Goal: Transaction & Acquisition: Purchase product/service

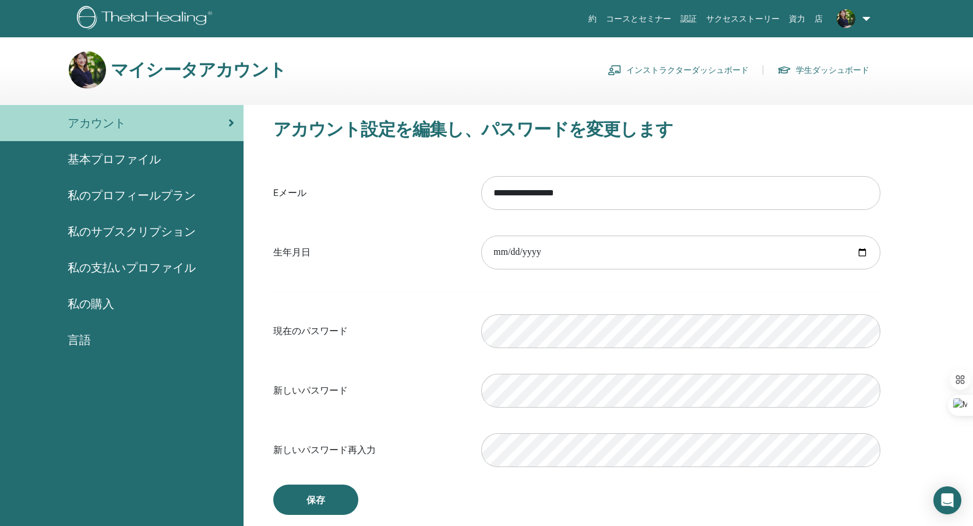
click at [721, 70] on link "インストラクターダッシュボード" at bounding box center [678, 70] width 141 height 19
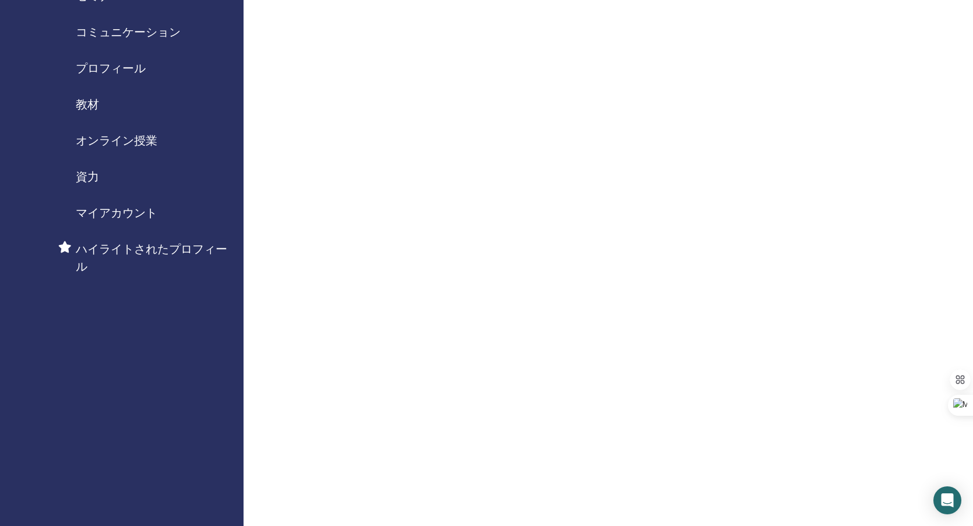
scroll to position [98, 0]
click at [149, 136] on span "オンライン授業" at bounding box center [117, 137] width 82 height 17
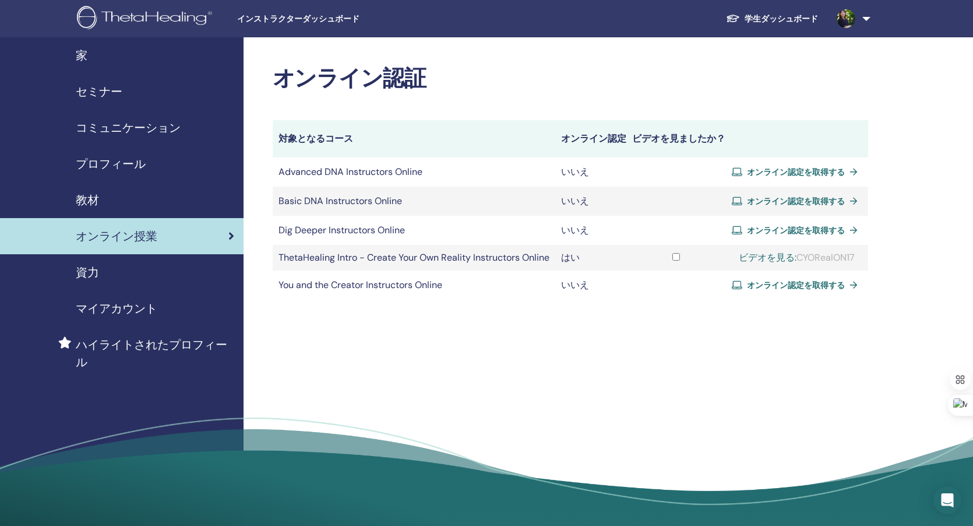
click at [833, 227] on span "オンライン認定を取得する" at bounding box center [796, 230] width 98 height 10
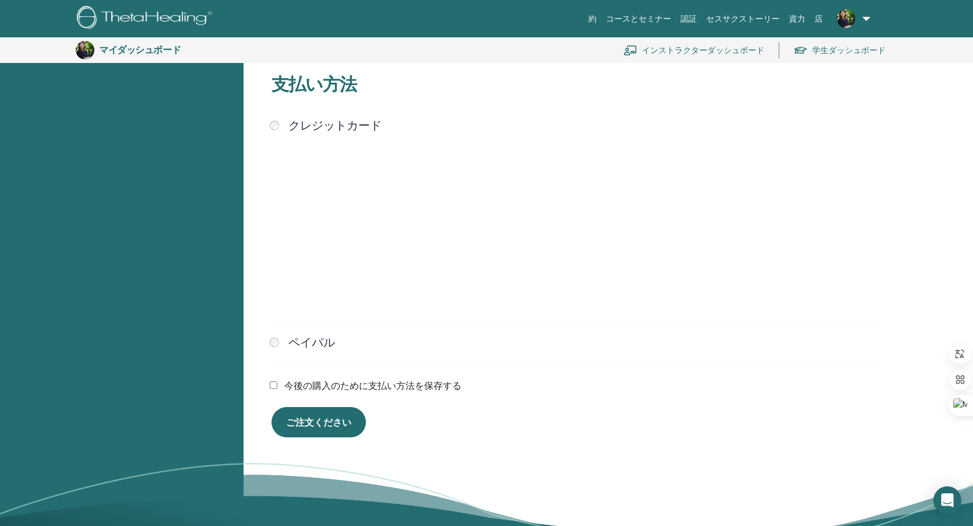
scroll to position [294, 0]
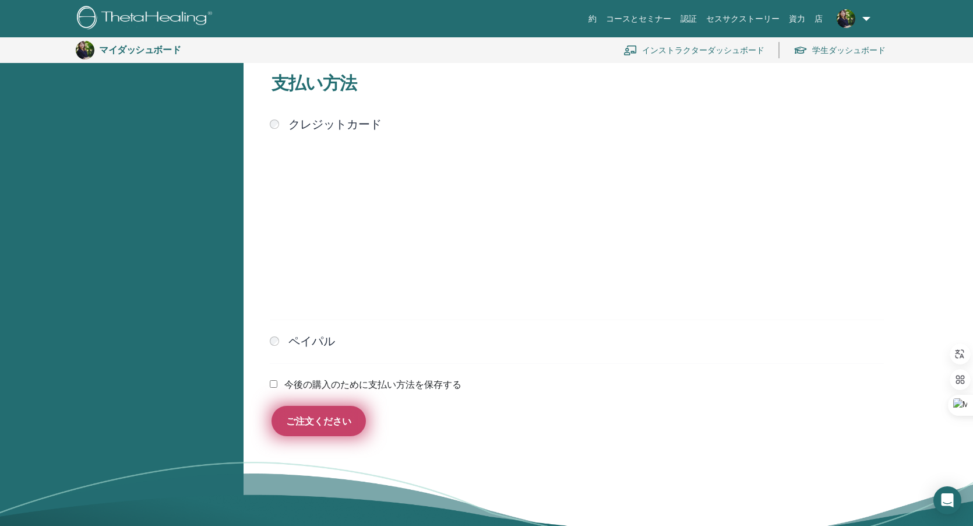
click at [308, 421] on font "ご注文ください" at bounding box center [318, 421] width 65 height 12
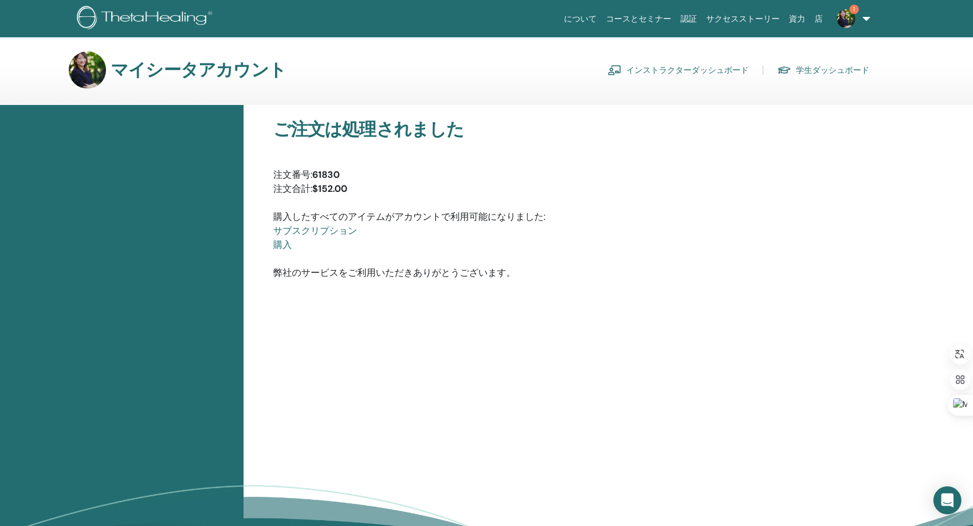
click at [695, 68] on link "インストラクターダッシュボード" at bounding box center [678, 70] width 141 height 19
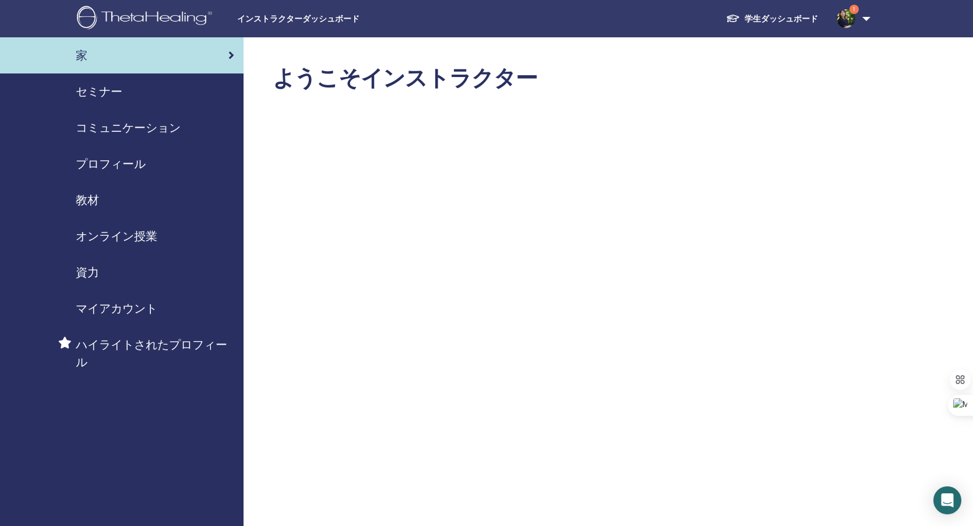
click at [146, 231] on span "オンライン授業" at bounding box center [117, 235] width 82 height 17
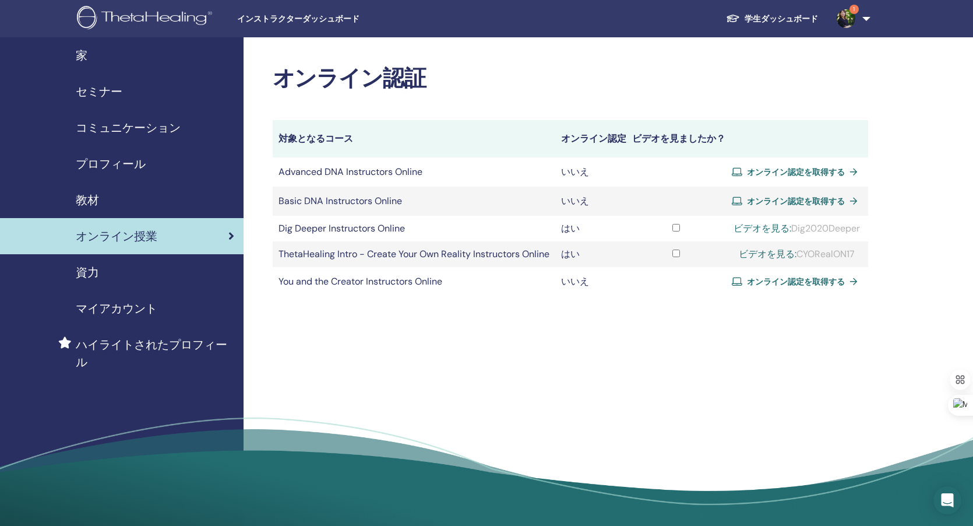
click at [786, 287] on span "オンライン認定を取得する" at bounding box center [796, 281] width 98 height 10
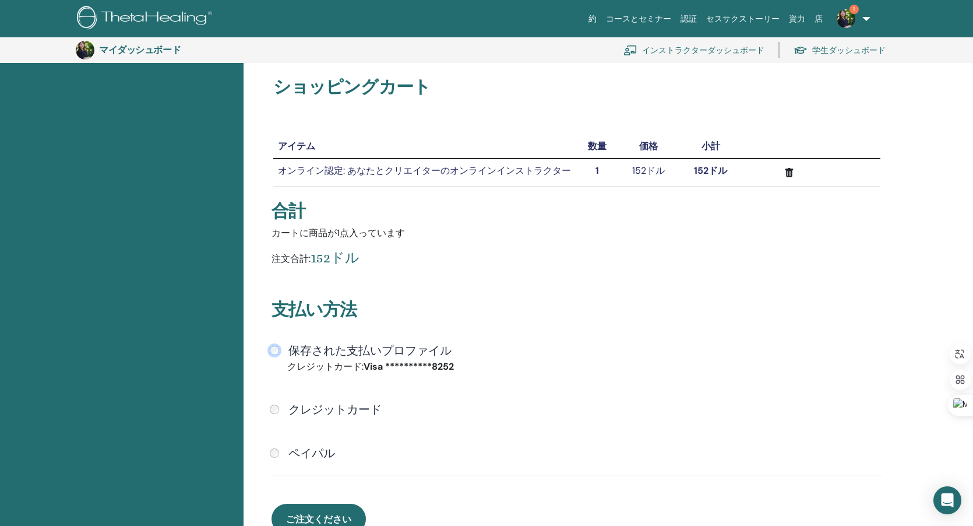
scroll to position [121, 0]
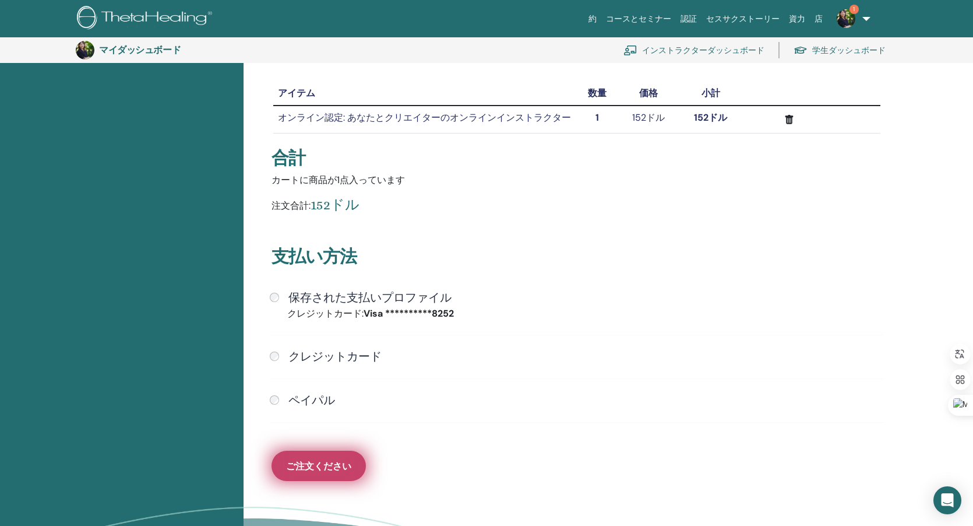
click at [312, 460] on font "ご注文ください" at bounding box center [318, 466] width 65 height 12
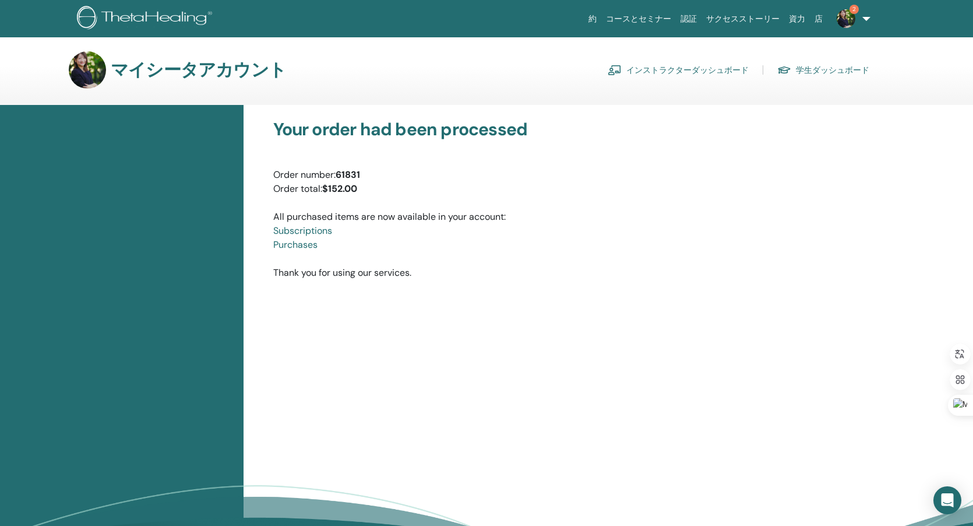
click at [660, 68] on link "インストラクターダッシュボード" at bounding box center [678, 70] width 141 height 19
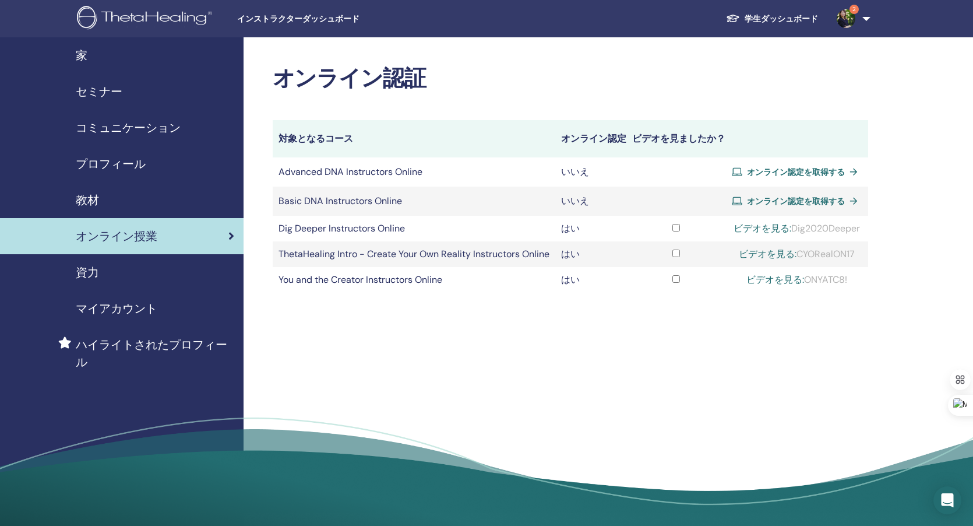
click at [767, 206] on span "オンライン認定を取得する" at bounding box center [796, 201] width 98 height 10
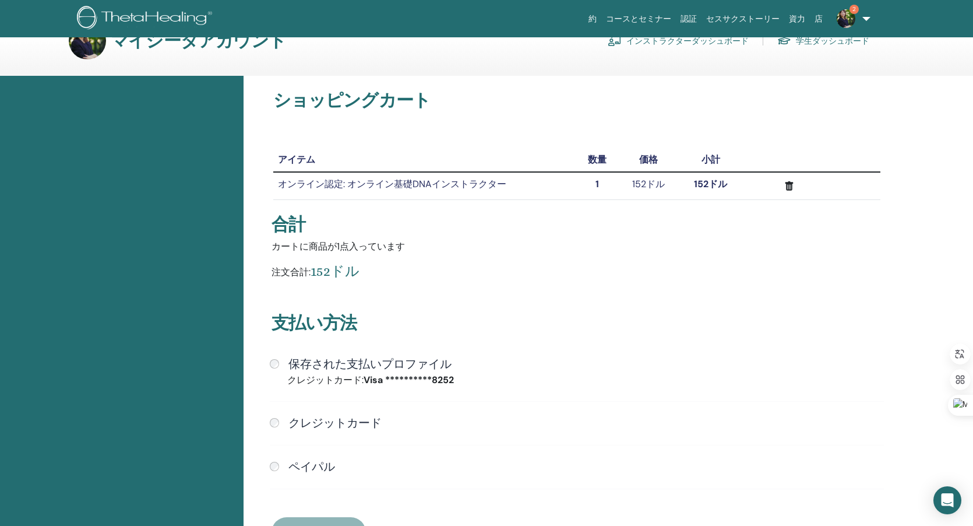
scroll to position [64, 0]
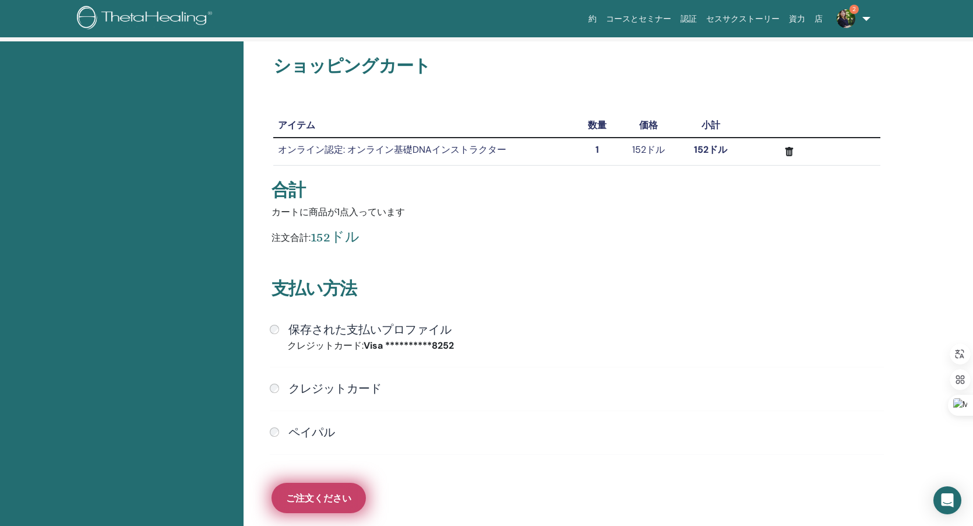
click at [326, 502] on font "ご注文ください" at bounding box center [318, 498] width 65 height 12
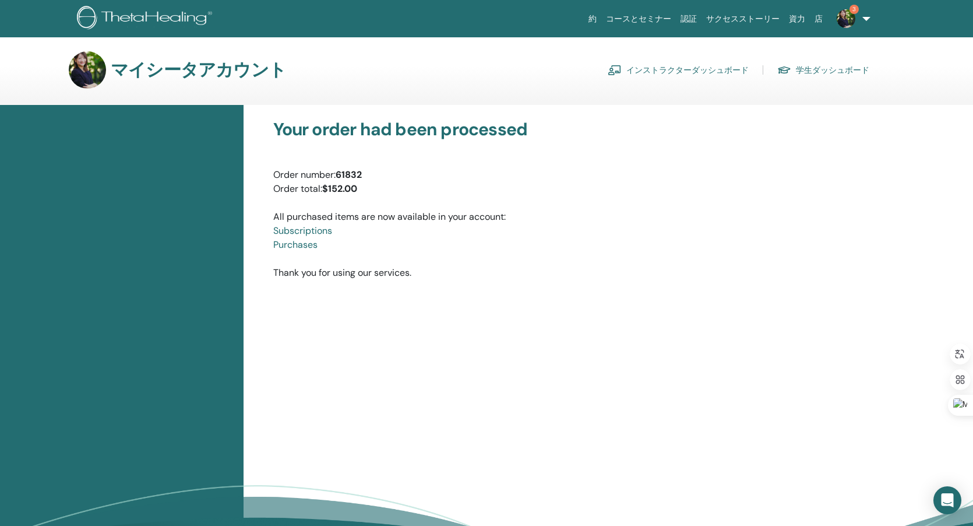
click at [653, 71] on link "インストラクターダッシュボード" at bounding box center [678, 70] width 141 height 19
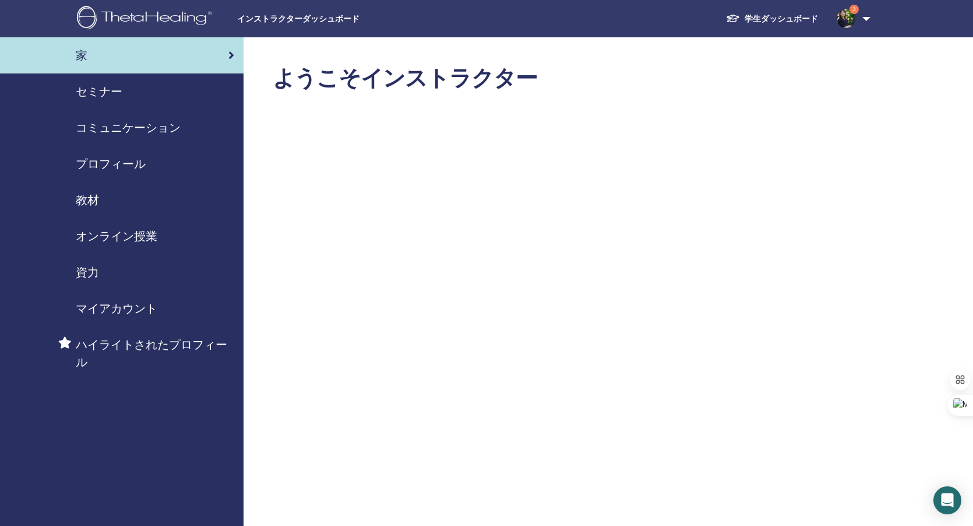
click at [847, 23] on img at bounding box center [846, 18] width 19 height 19
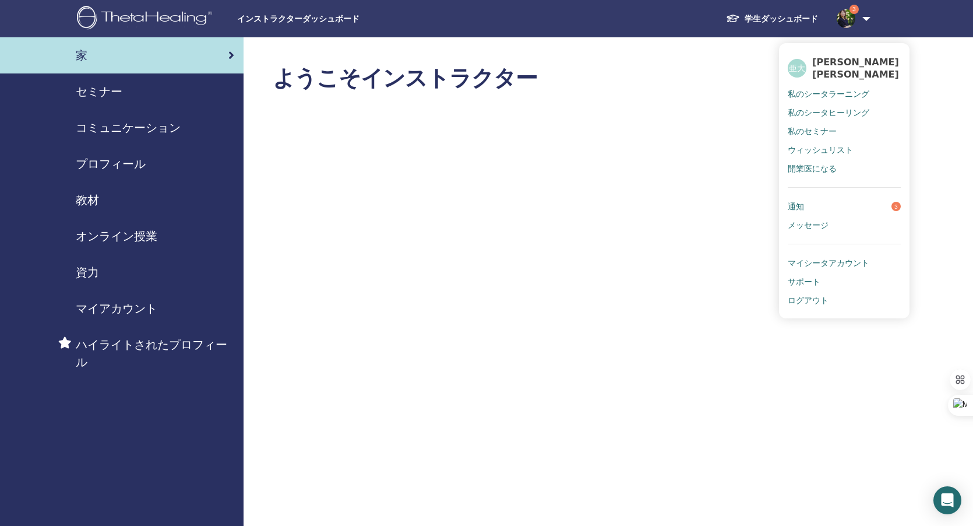
click at [835, 200] on link "通知 3" at bounding box center [844, 206] width 113 height 19
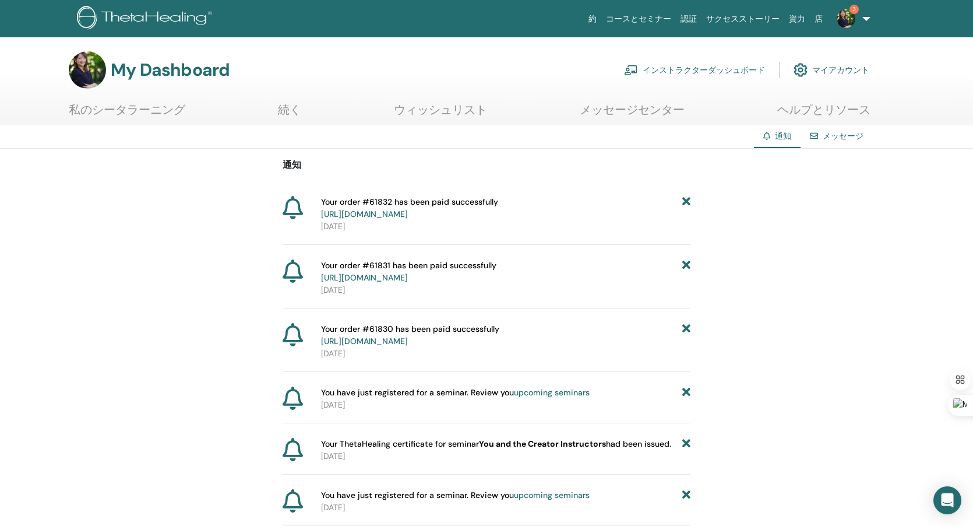
click at [715, 69] on link "インストラクターダッシュボード" at bounding box center [694, 70] width 141 height 26
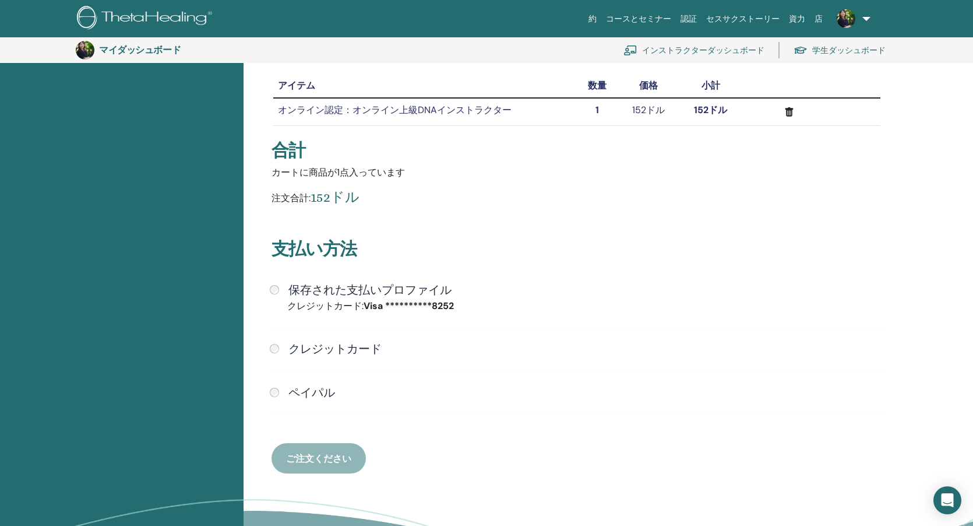
scroll to position [138, 0]
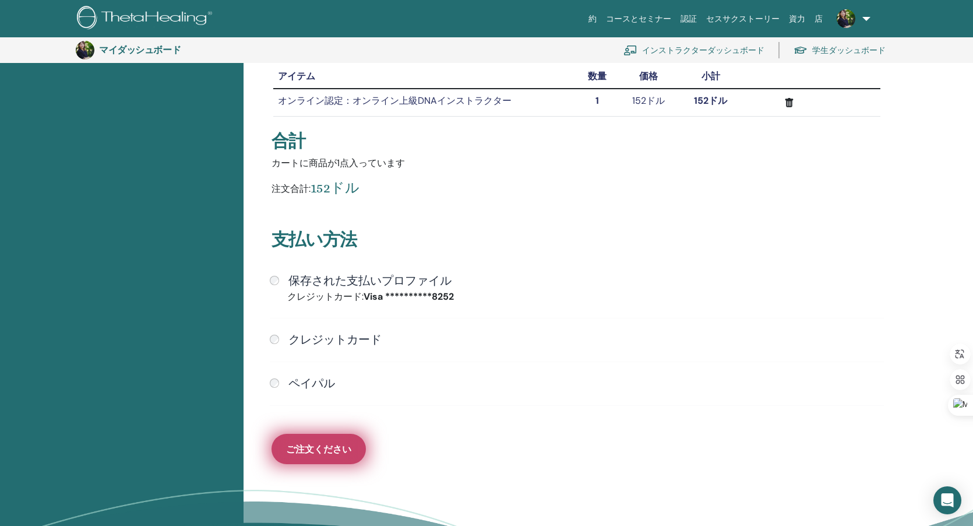
click at [325, 456] on button "ご注文ください" at bounding box center [319, 449] width 94 height 30
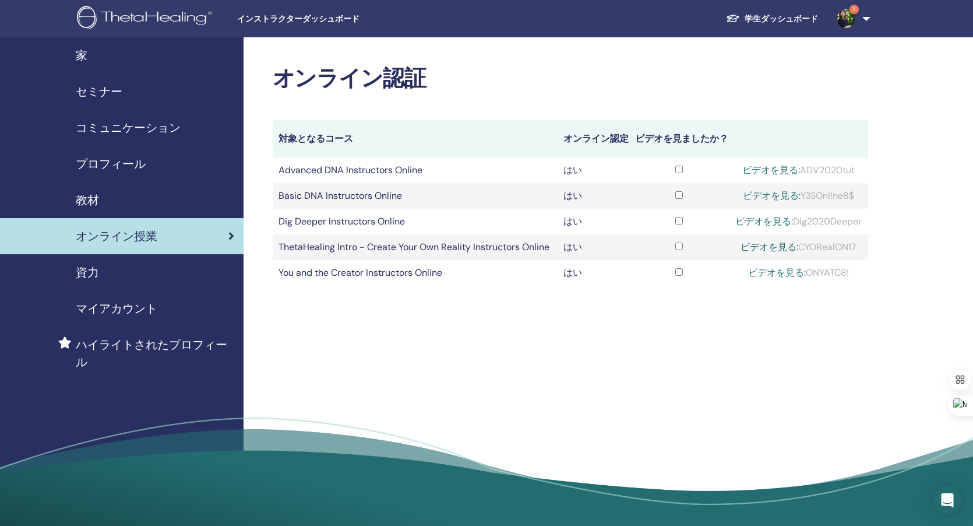
click at [771, 253] on link "ビデオを見る:" at bounding box center [770, 247] width 58 height 12
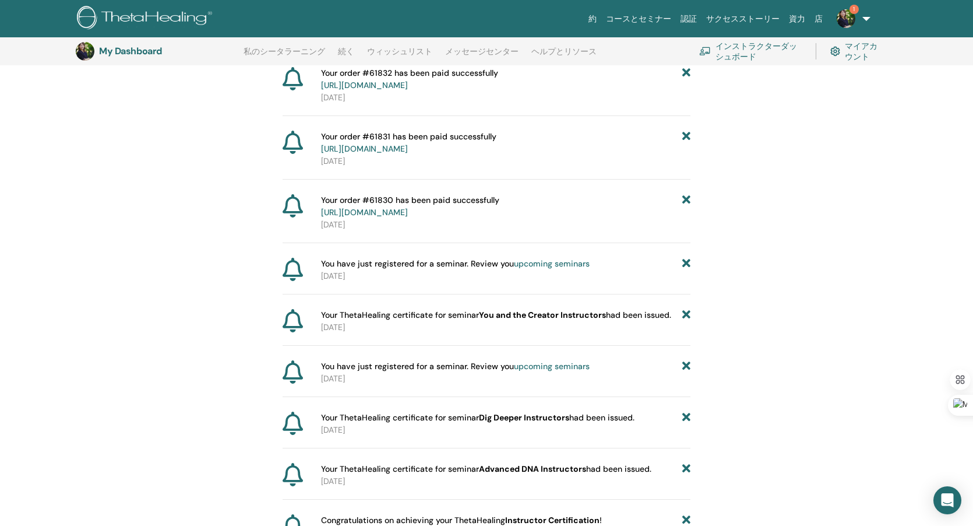
scroll to position [225, 0]
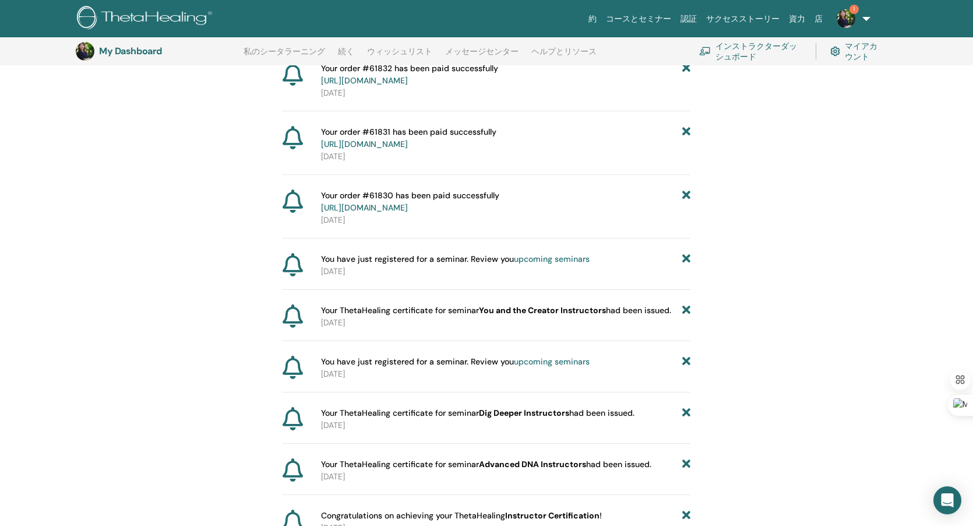
click at [350, 311] on span "Your ThetaHealing certificate for seminar You and the Creator Instructors had b…" at bounding box center [496, 310] width 350 height 12
click at [353, 325] on p "2025-07-14" at bounding box center [505, 322] width 369 height 12
click at [294, 315] on icon at bounding box center [293, 315] width 20 height 23
click at [400, 318] on p "[DATE]" at bounding box center [505, 322] width 369 height 12
click at [400, 312] on span "Your ThetaHealing certificate for seminar You and the Creator Instructors had b…" at bounding box center [496, 310] width 350 height 12
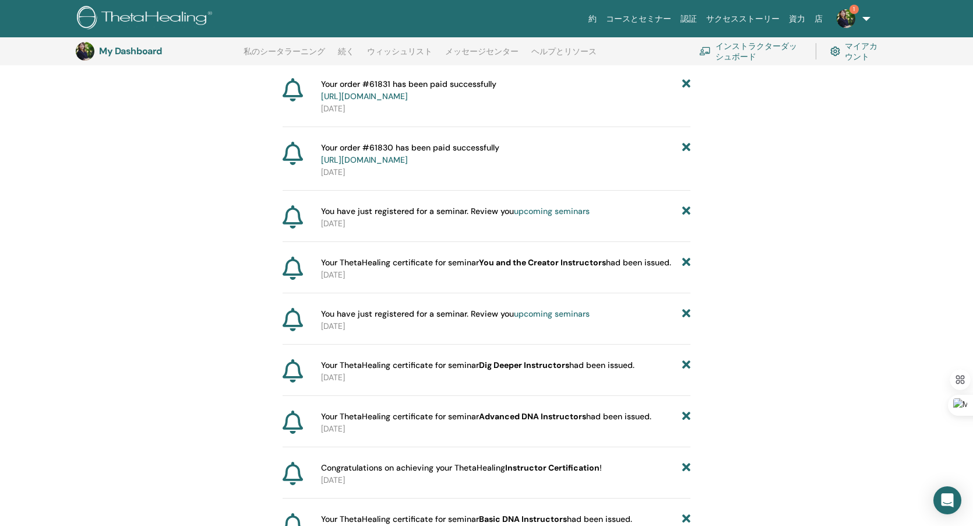
scroll to position [278, 0]
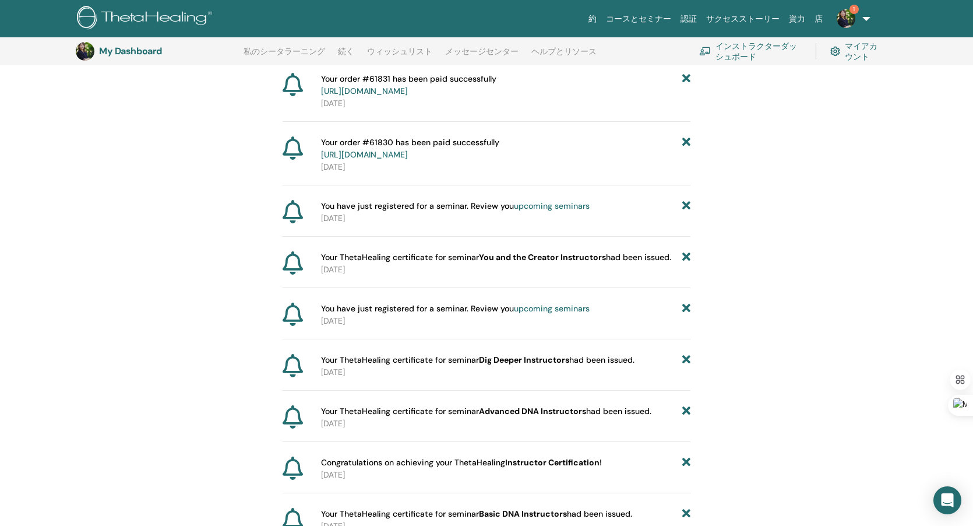
click at [537, 206] on link "upcoming seminars" at bounding box center [552, 205] width 76 height 10
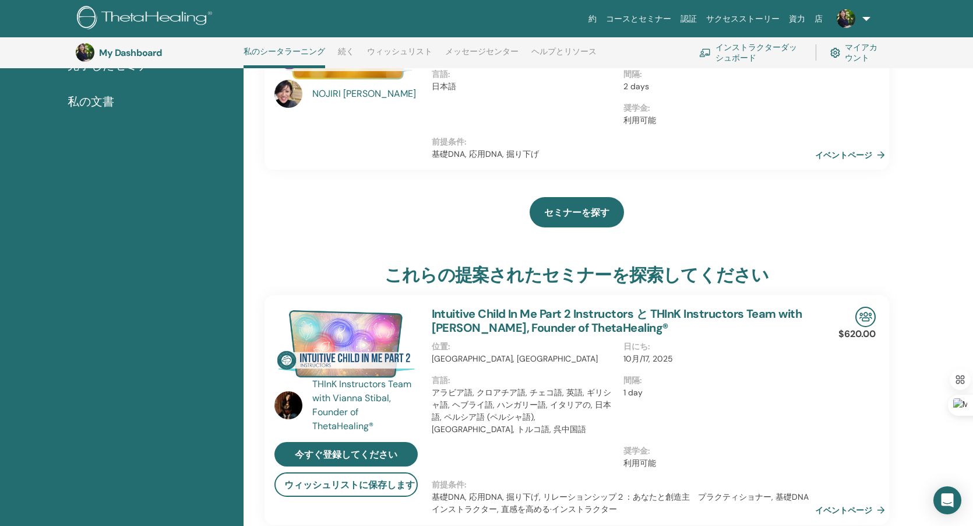
scroll to position [185, 0]
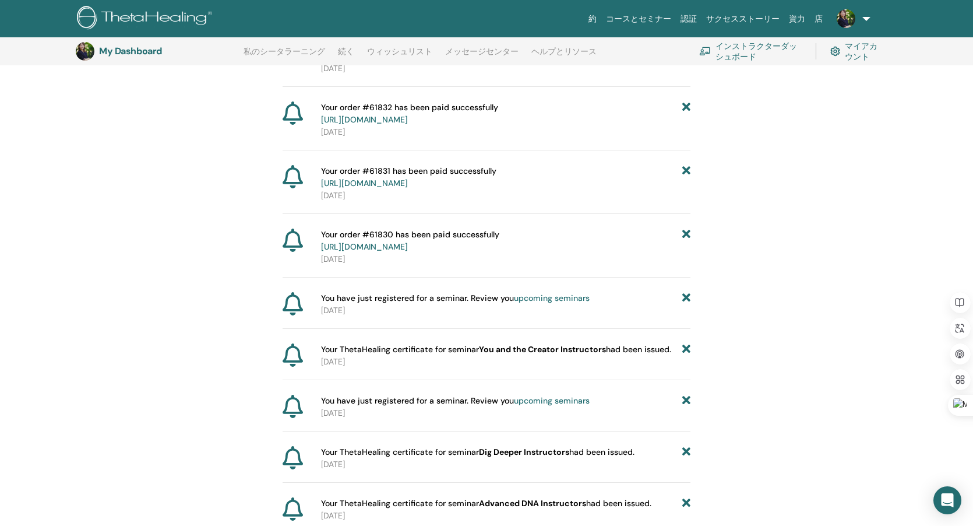
scroll to position [347, 0]
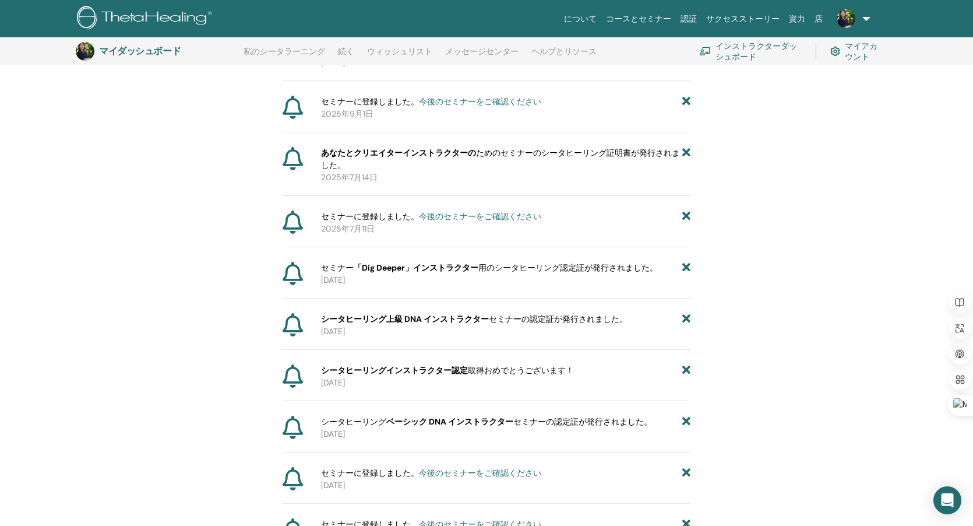
scroll to position [0, 0]
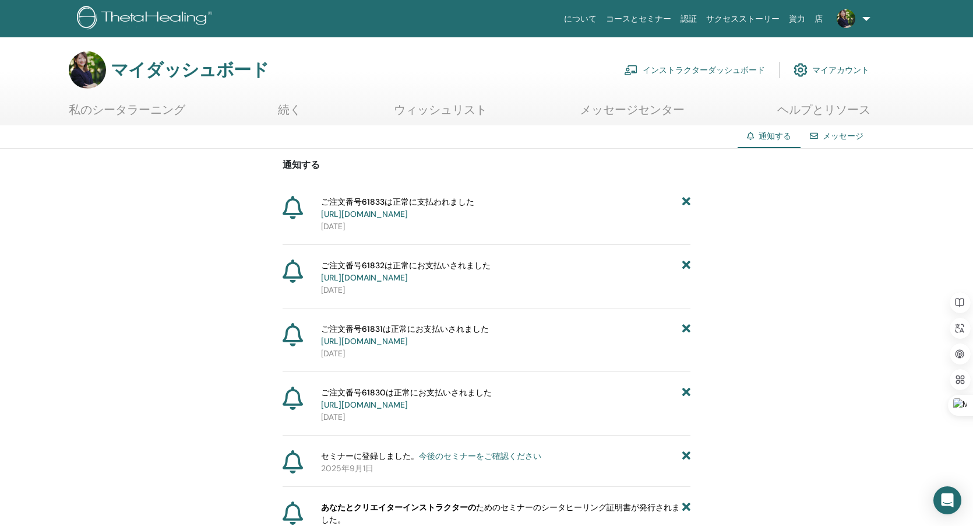
click at [728, 71] on link "インストラクターダッシュボード" at bounding box center [694, 70] width 141 height 26
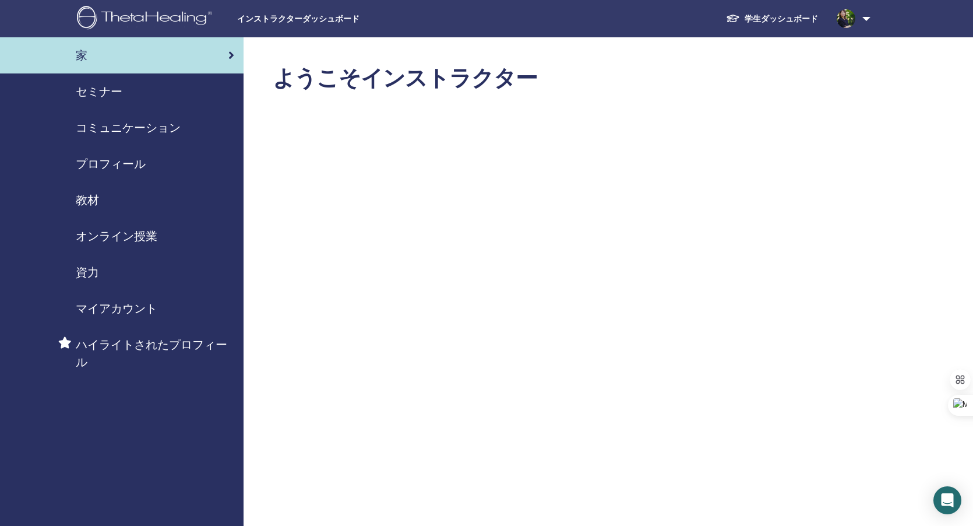
click at [140, 234] on span "オンライン授業" at bounding box center [117, 235] width 82 height 17
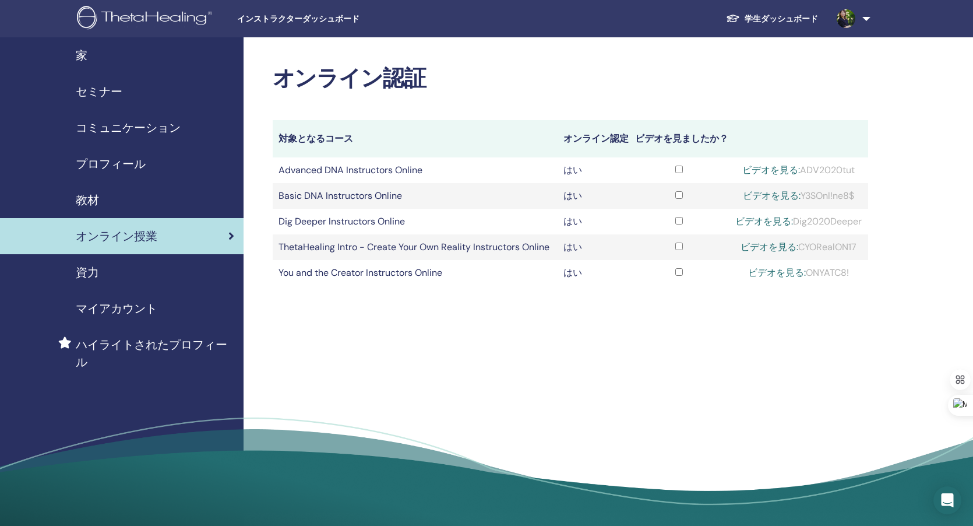
drag, startPoint x: 799, startPoint y: 267, endPoint x: 857, endPoint y: 271, distance: 58.4
click at [857, 254] on div "ビデオを見る: CYORealON17" at bounding box center [799, 247] width 128 height 14
copy div "CYORealON17"
click at [776, 253] on link "ビデオを見る:" at bounding box center [770, 247] width 58 height 12
click at [615, 376] on div "オンライン認証 対象となるコース オンライン認定 ビデオを見ましたか？ Advanced DNA Instructors Online はい ビデオを見る: …" at bounding box center [609, 285] width 730 height 497
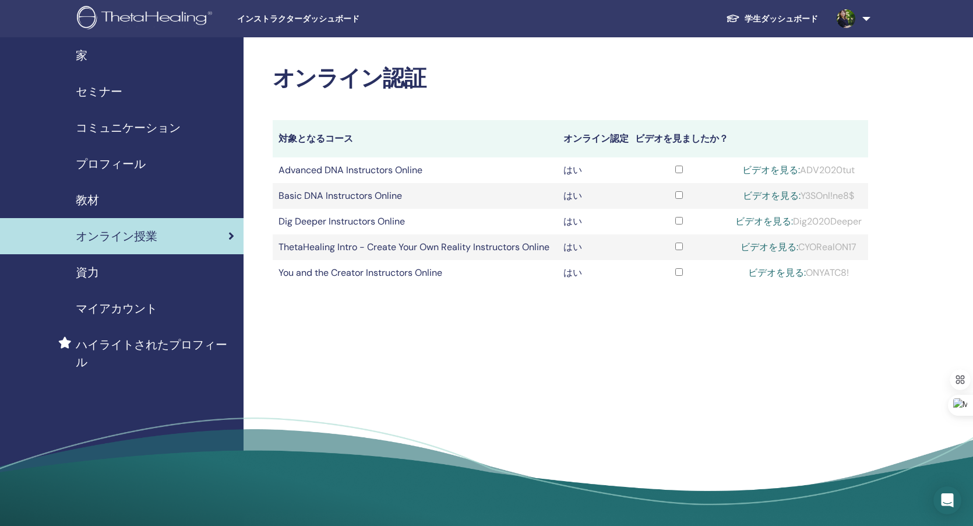
drag, startPoint x: 802, startPoint y: 208, endPoint x: 865, endPoint y: 207, distance: 62.9
click at [865, 207] on td "ビデオを見る: Y3SOnl!ne8$" at bounding box center [798, 196] width 139 height 26
copy div "Y3SOnl!ne8$"
click at [762, 202] on link "ビデオを見る:" at bounding box center [772, 195] width 58 height 12
